Goal: Task Accomplishment & Management: Manage account settings

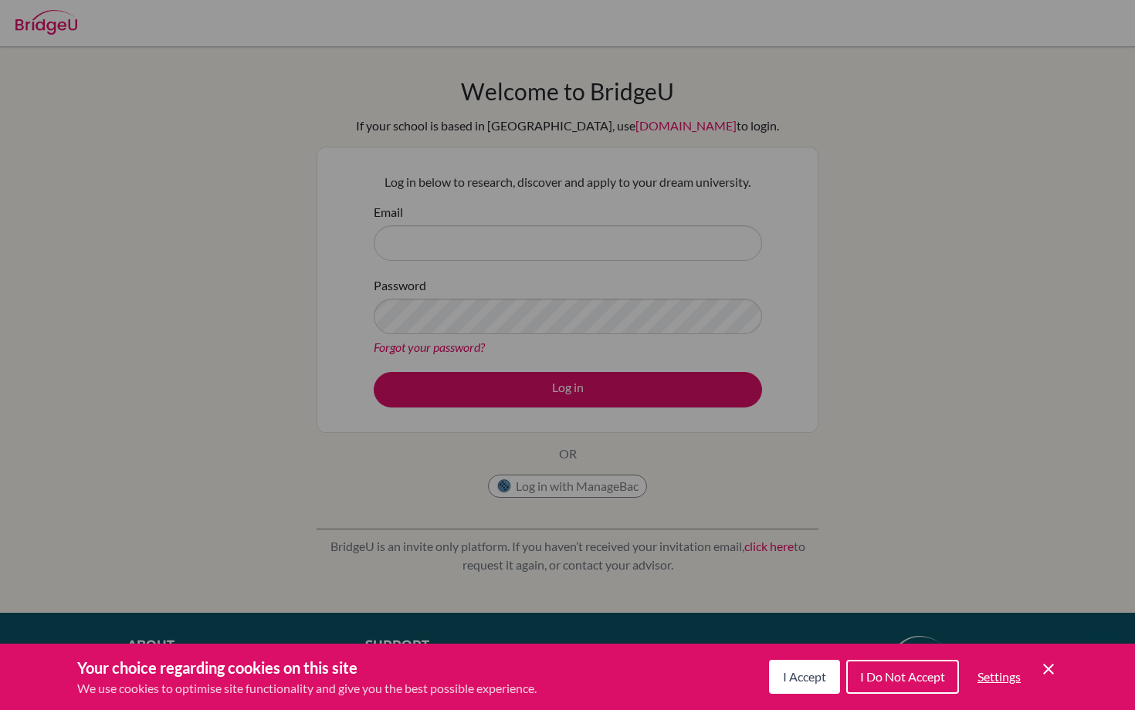
click at [1049, 666] on icon "Cookie Control Close Icon" at bounding box center [1048, 669] width 19 height 19
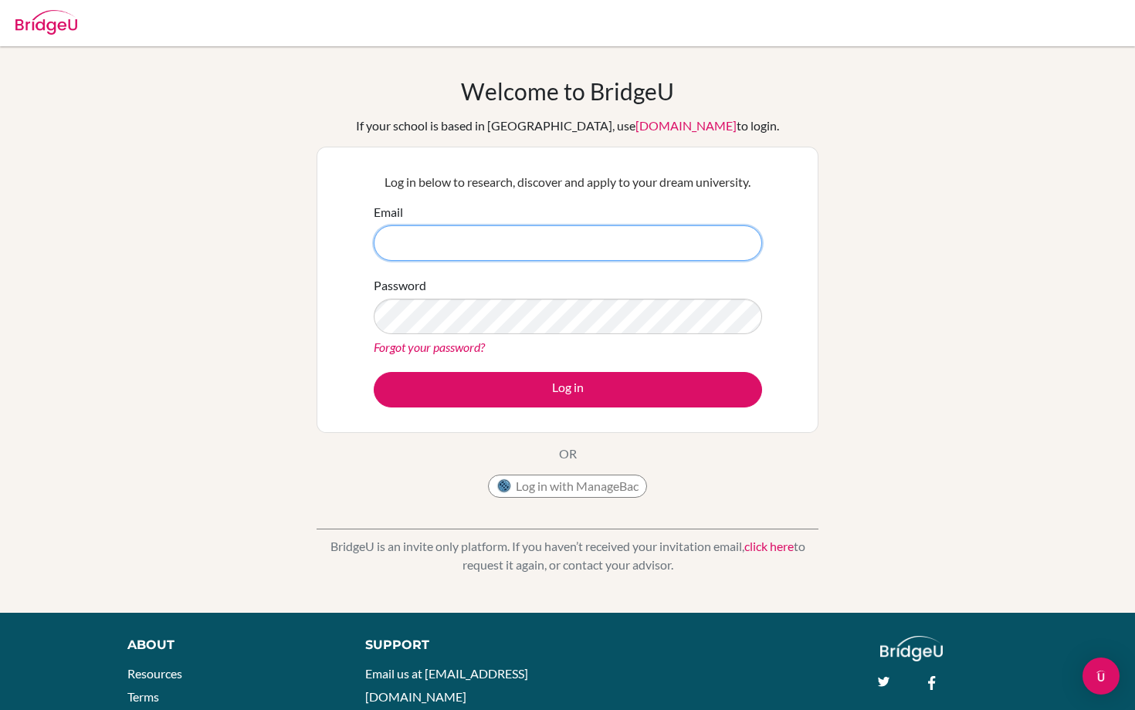
click at [592, 232] on input "Email" at bounding box center [568, 243] width 388 height 36
type input "[EMAIL_ADDRESS][DOMAIN_NAME]"
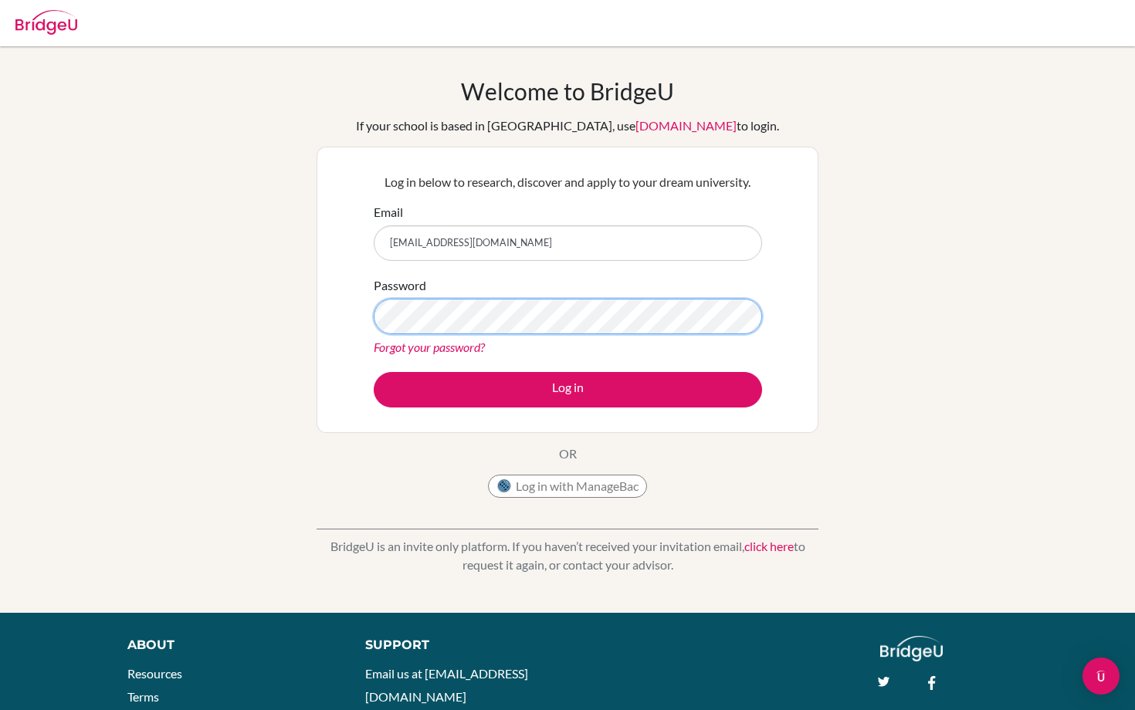
click at [374, 372] on button "Log in" at bounding box center [568, 390] width 388 height 36
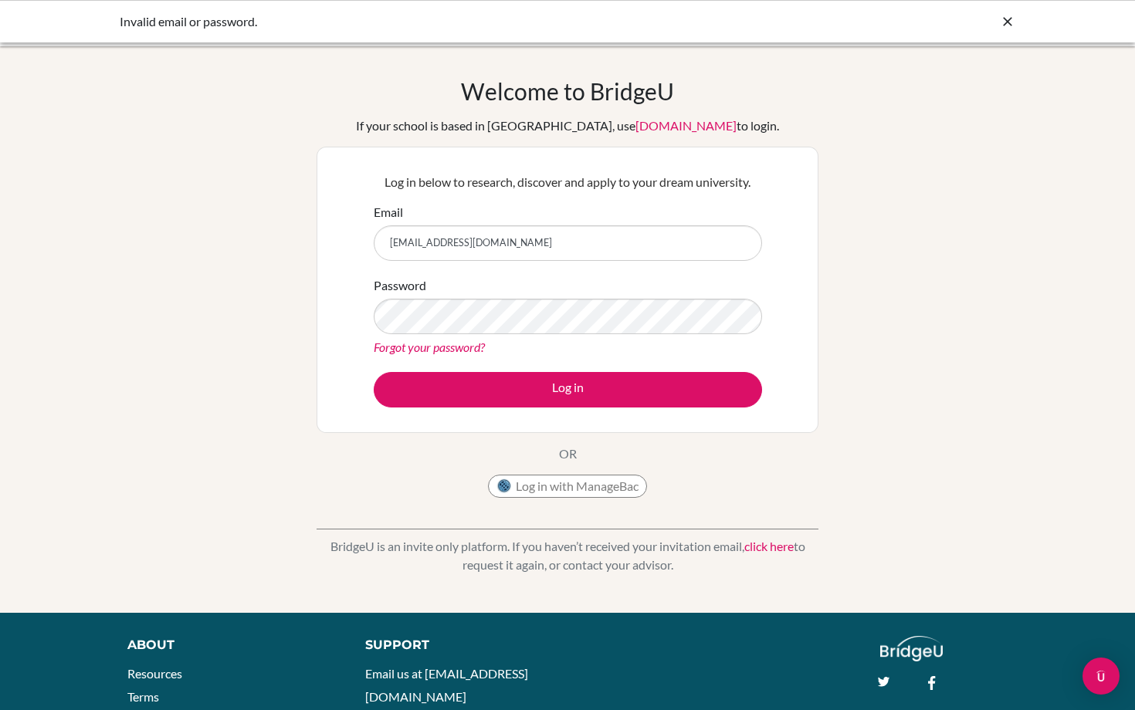
click at [1011, 29] on icon at bounding box center [1007, 21] width 15 height 15
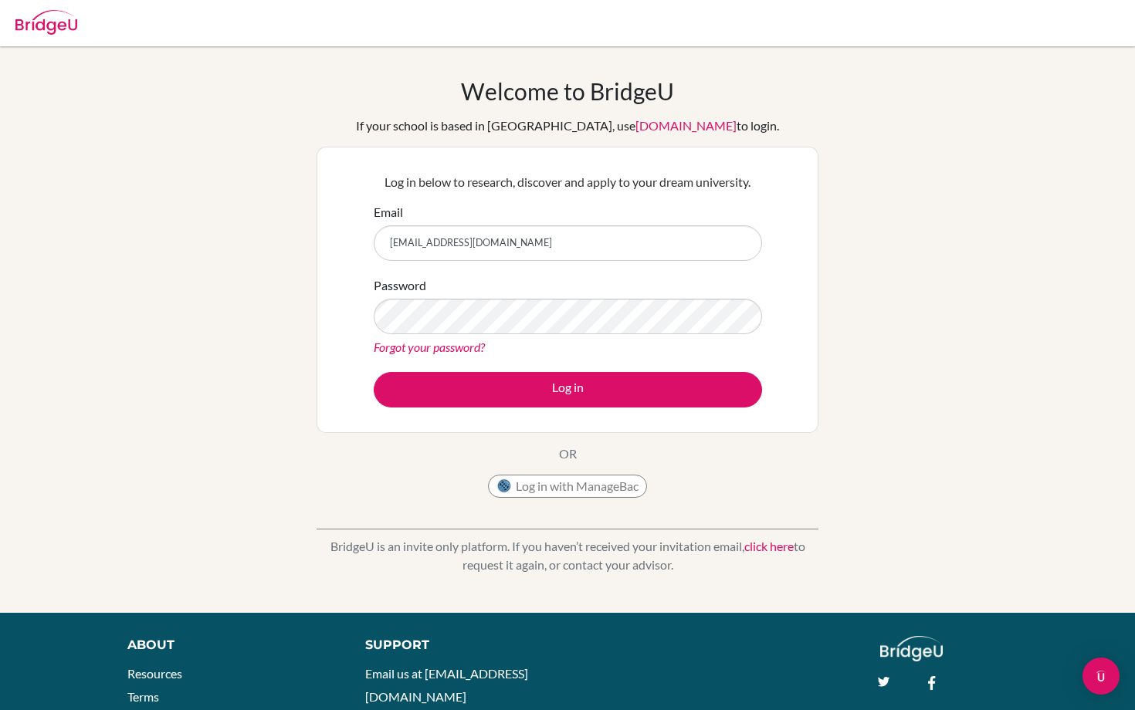
click at [49, 6] on div at bounding box center [46, 20] width 62 height 46
click at [63, 27] on img at bounding box center [46, 22] width 62 height 25
type input "[EMAIL_ADDRESS][DOMAIN_NAME]"
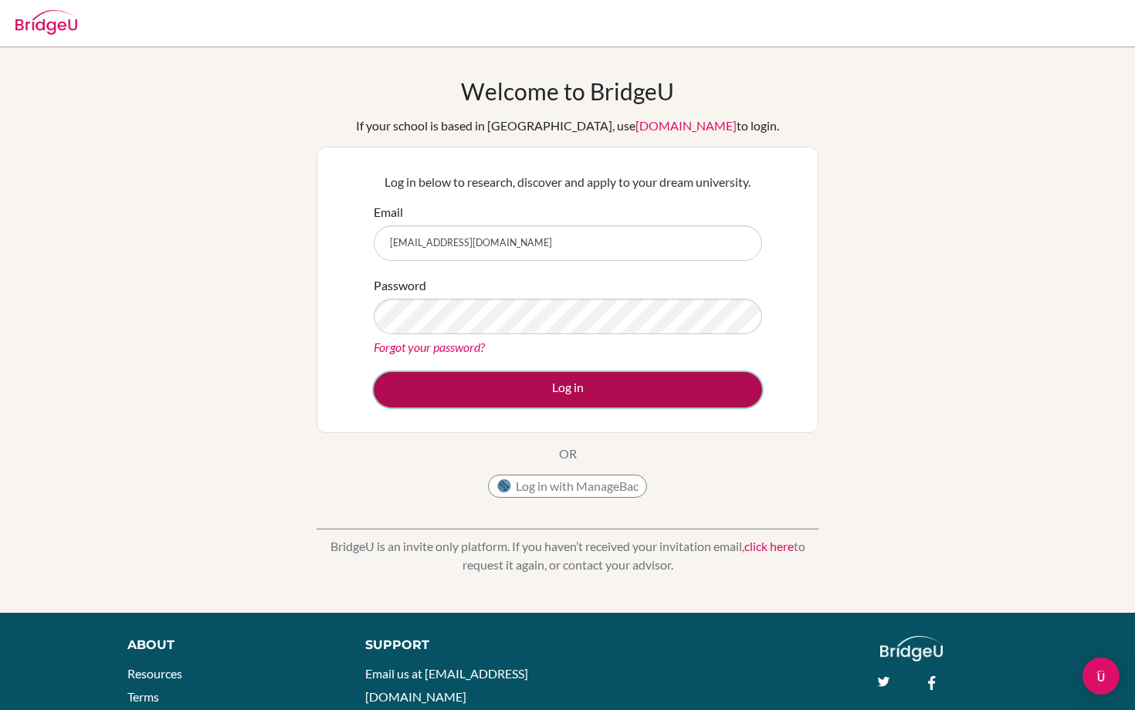
click at [547, 390] on button "Log in" at bounding box center [568, 390] width 388 height 36
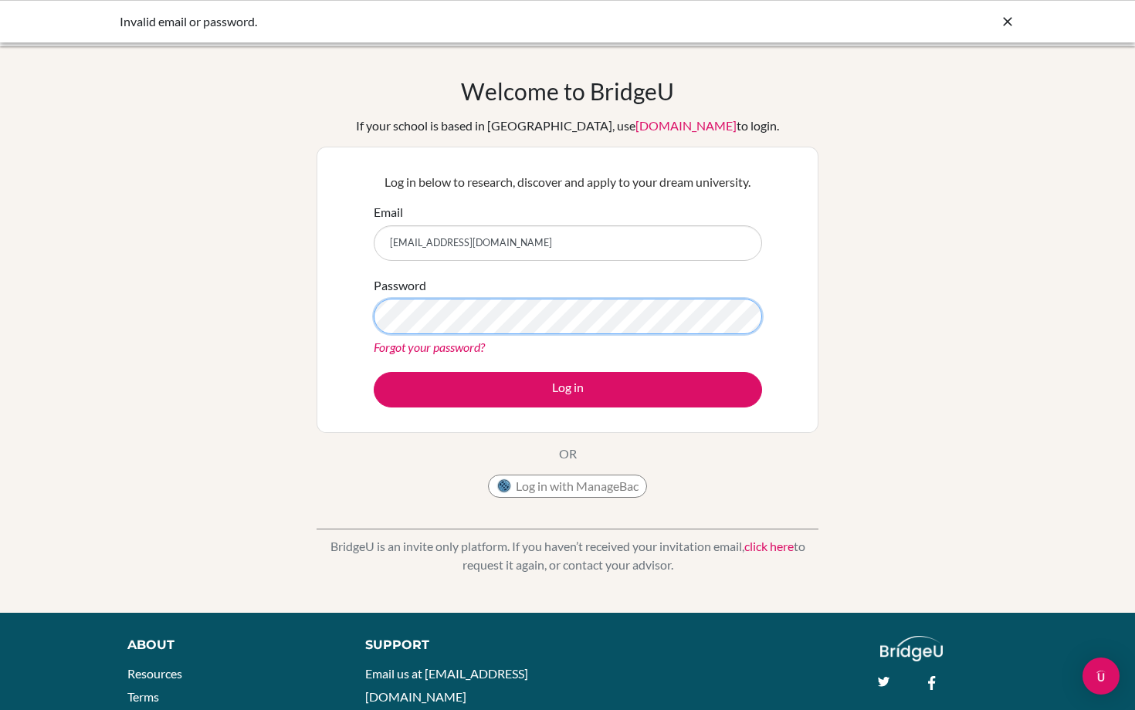
click at [374, 372] on button "Log in" at bounding box center [568, 390] width 388 height 36
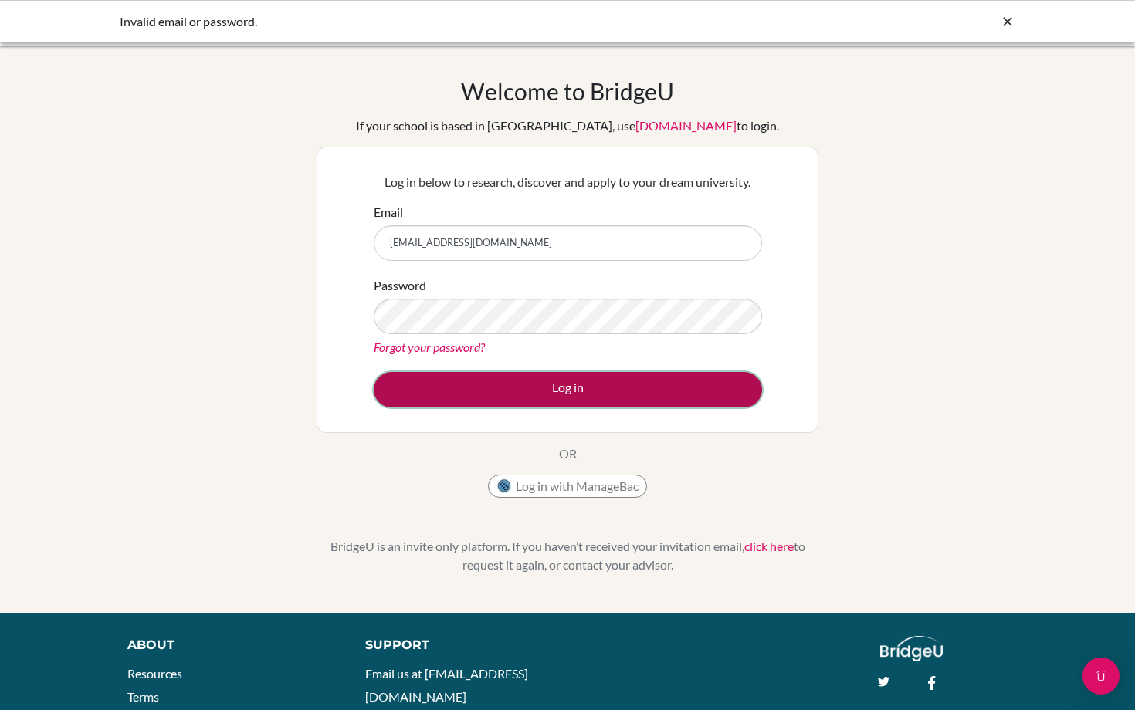
click at [492, 391] on button "Log in" at bounding box center [568, 390] width 388 height 36
click at [517, 388] on button "Log in" at bounding box center [568, 390] width 388 height 36
